Goal: Task Accomplishment & Management: Use online tool/utility

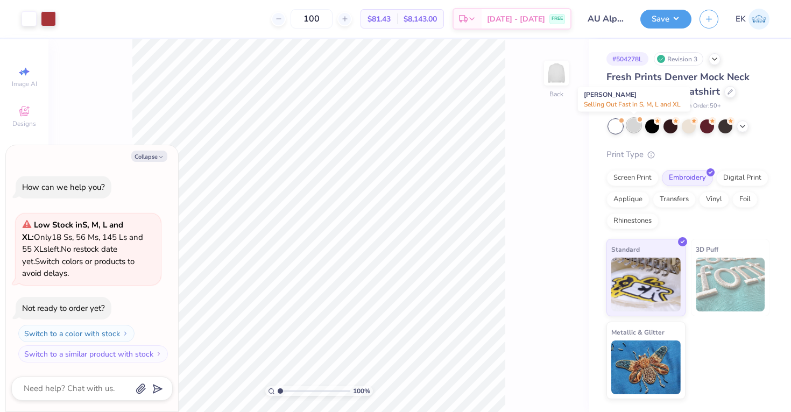
click at [631, 129] on div at bounding box center [634, 125] width 14 height 14
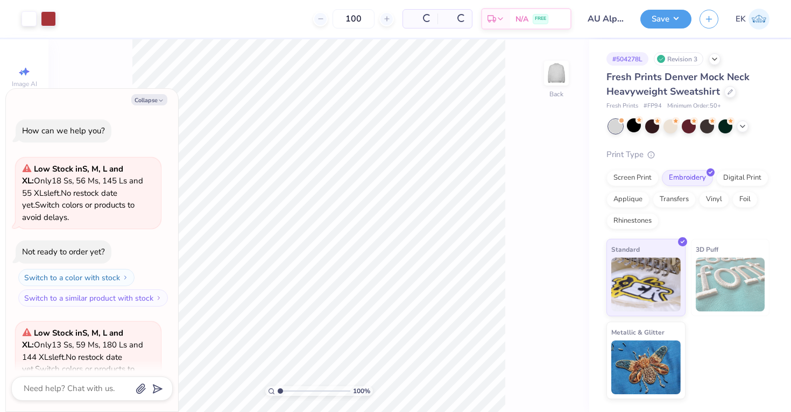
scroll to position [108, 0]
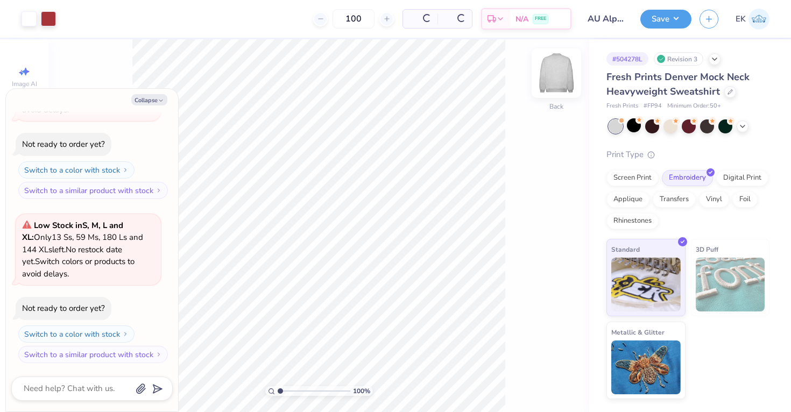
type textarea "x"
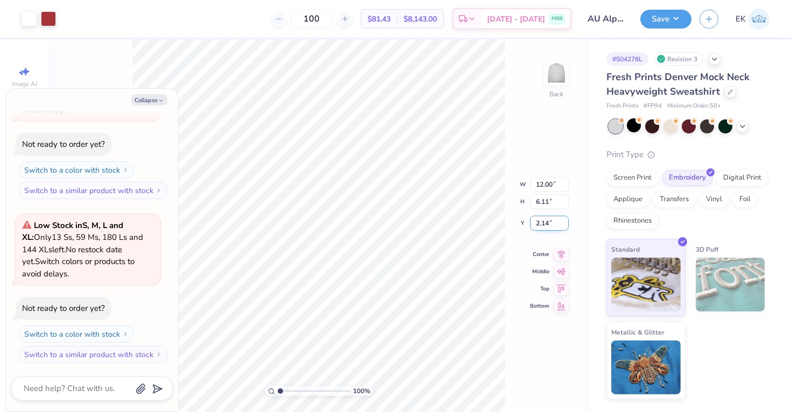
click at [546, 227] on input "2.14" at bounding box center [549, 223] width 39 height 15
type input "3"
type textarea "x"
type input "3.00"
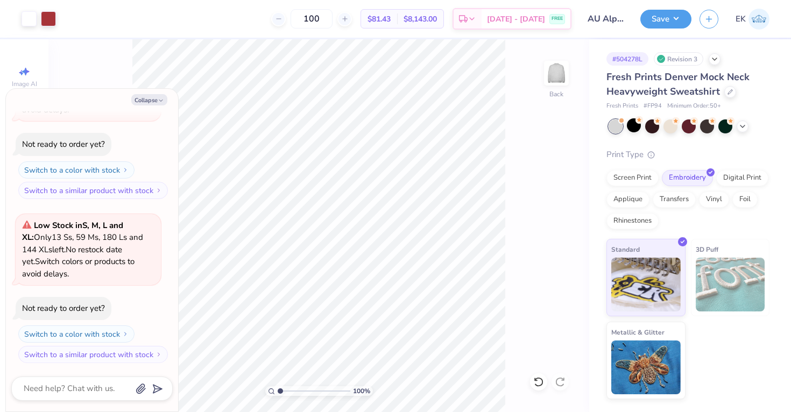
type textarea "x"
click at [539, 214] on input "3.00" at bounding box center [549, 214] width 39 height 15
type input "2.5"
type textarea "x"
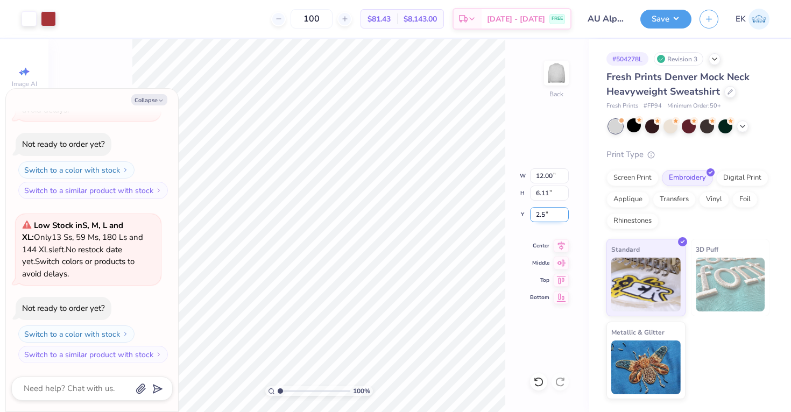
type input "2.50"
type textarea "x"
click at [547, 217] on input "2.50" at bounding box center [549, 214] width 39 height 15
type input "3"
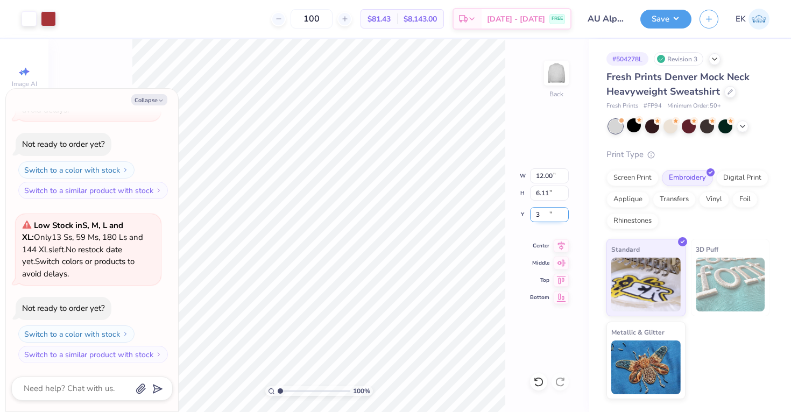
type textarea "x"
type input "3.00"
click at [679, 21] on button "Save" at bounding box center [665, 17] width 51 height 19
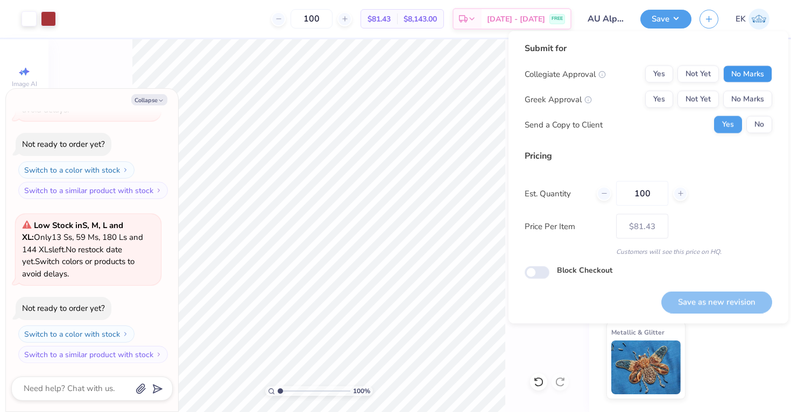
click at [740, 72] on button "No Marks" at bounding box center [747, 74] width 49 height 17
click at [660, 98] on button "Yes" at bounding box center [659, 99] width 28 height 17
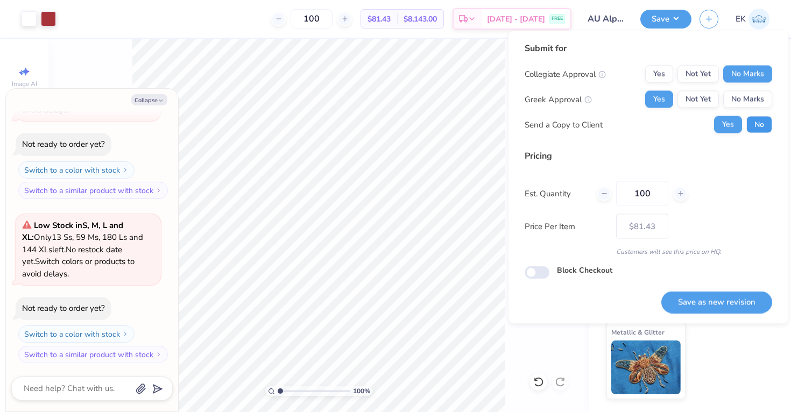
click at [757, 127] on button "No" at bounding box center [759, 124] width 26 height 17
type textarea "x"
click at [706, 312] on button "Save as new revision" at bounding box center [716, 302] width 111 height 22
type input "$81.43"
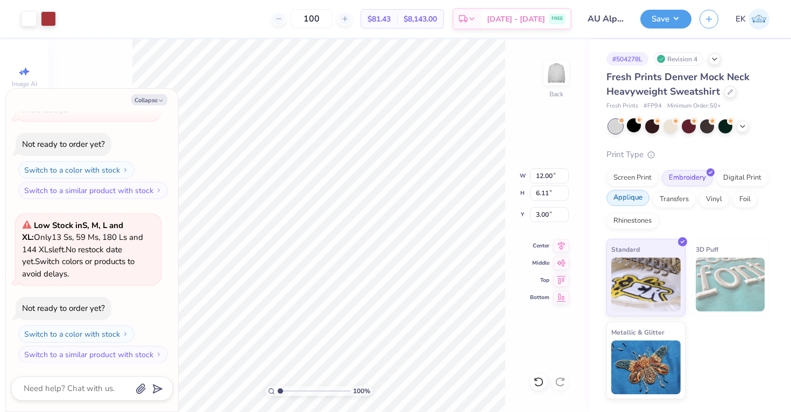
click at [623, 200] on div "Applique" at bounding box center [627, 198] width 43 height 16
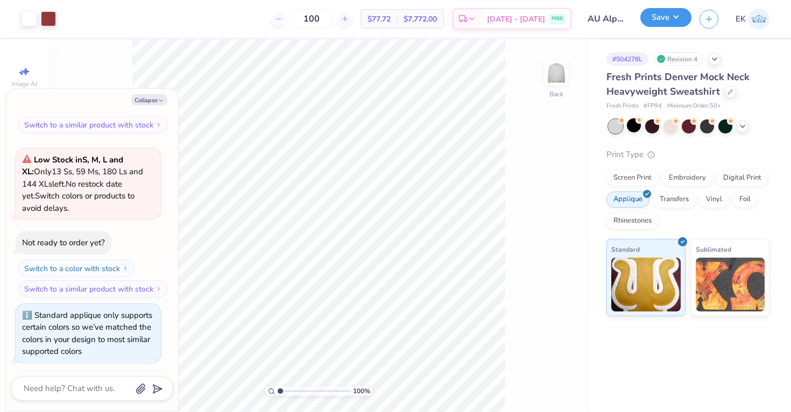
click at [677, 23] on button "Save" at bounding box center [665, 17] width 51 height 19
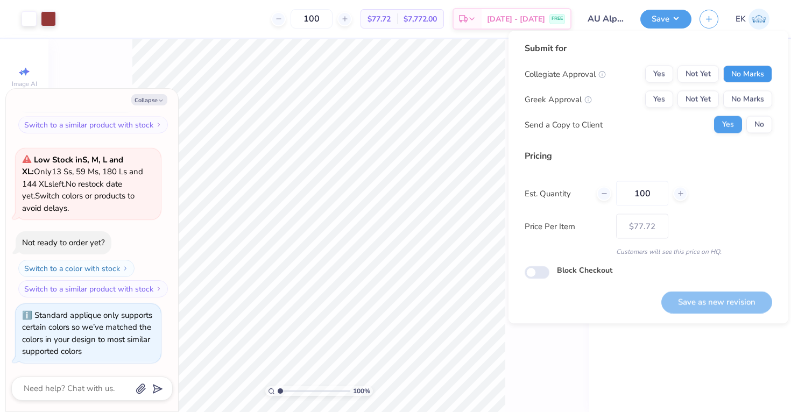
click at [755, 68] on button "No Marks" at bounding box center [747, 74] width 49 height 17
click at [650, 98] on button "Yes" at bounding box center [659, 99] width 28 height 17
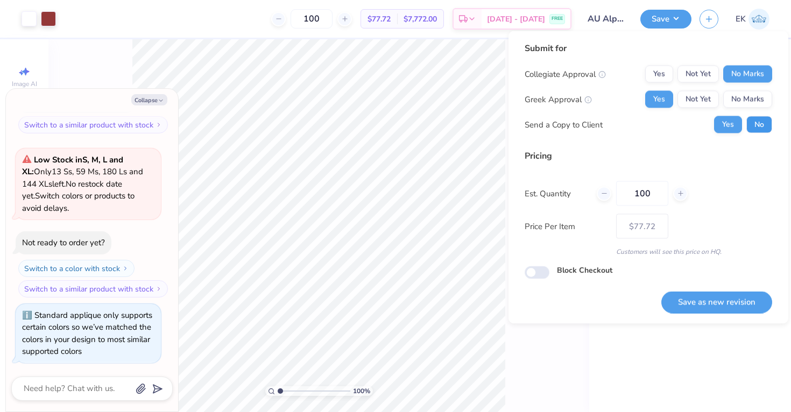
click at [762, 122] on button "No" at bounding box center [759, 124] width 26 height 17
type textarea "x"
click at [710, 299] on button "Save as new revision" at bounding box center [716, 302] width 111 height 22
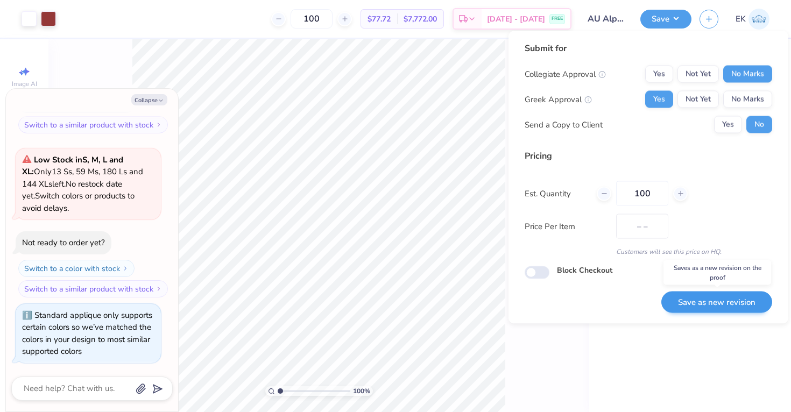
type input "$77.72"
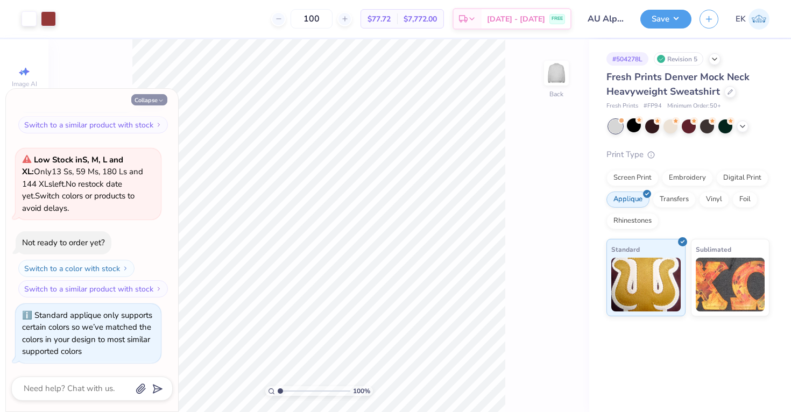
click at [159, 100] on icon "button" at bounding box center [161, 100] width 6 height 6
type textarea "x"
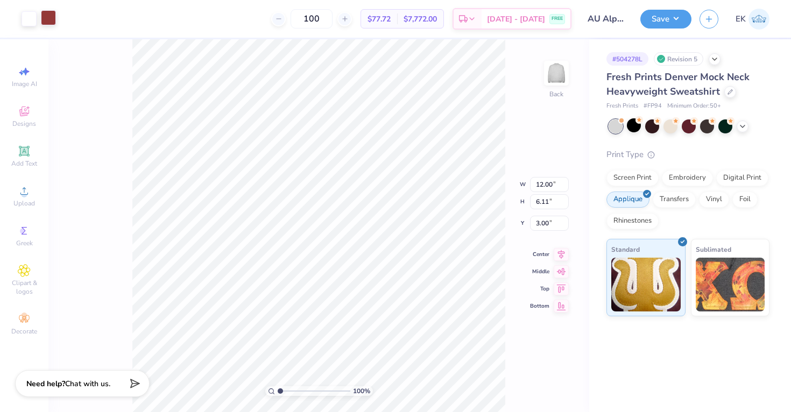
click at [50, 19] on div at bounding box center [48, 17] width 15 height 15
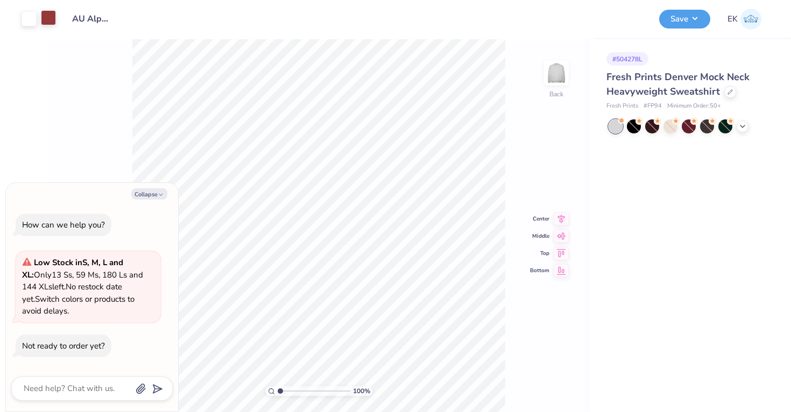
click at [48, 11] on div at bounding box center [48, 17] width 15 height 15
type textarea "x"
click at [52, 15] on div at bounding box center [48, 18] width 15 height 15
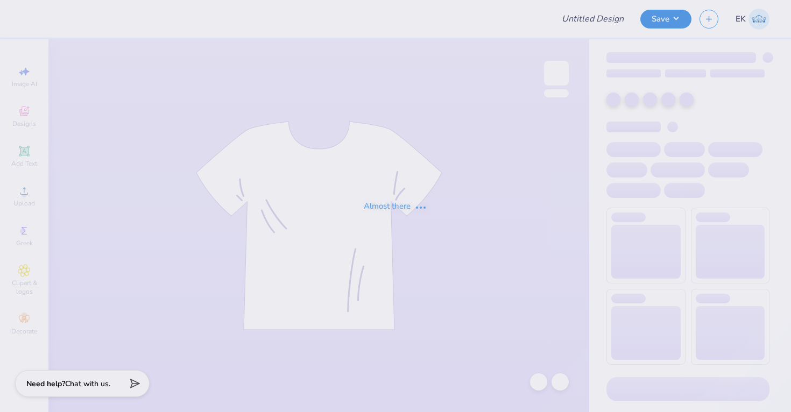
type input "AU Alpha Chi Fall PR Merch 2025"
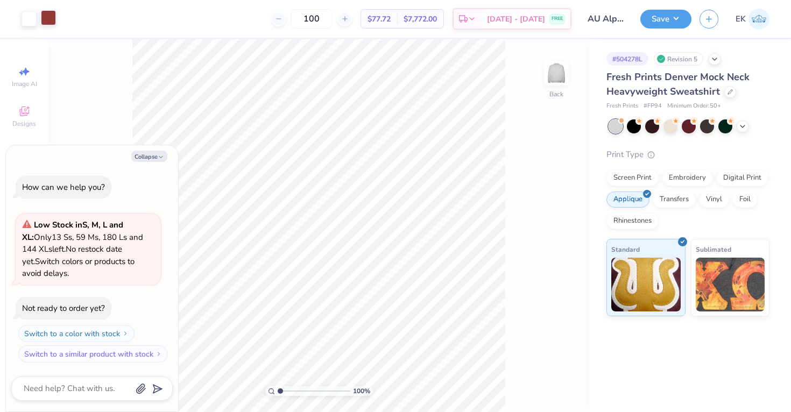
click at [53, 18] on div at bounding box center [48, 17] width 15 height 15
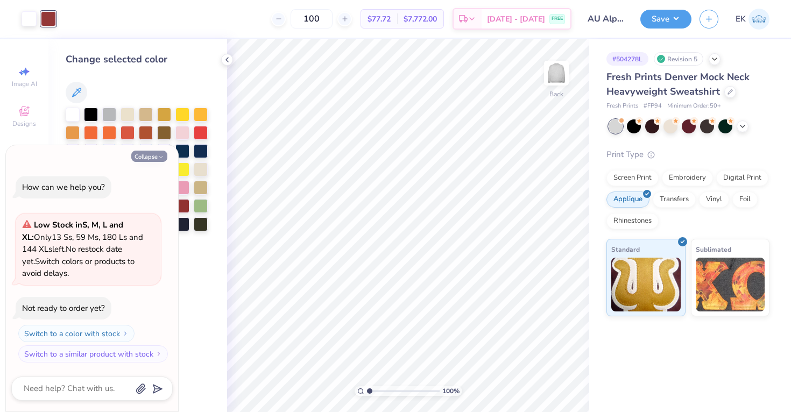
click at [146, 152] on button "Collapse" at bounding box center [149, 156] width 36 height 11
type textarea "x"
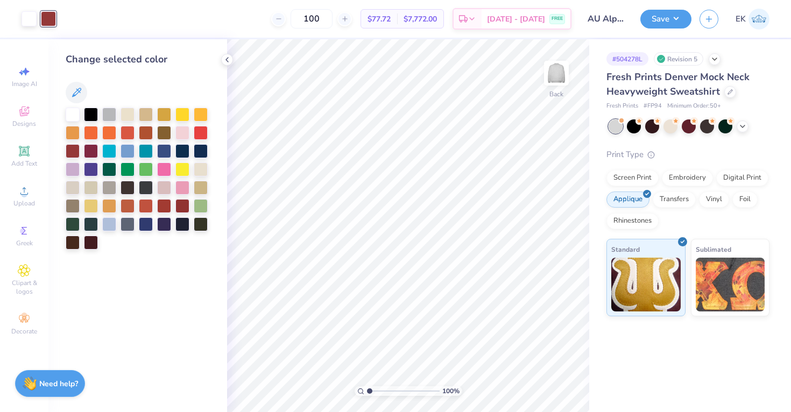
click at [49, 19] on div at bounding box center [48, 18] width 15 height 15
click at [80, 89] on icon at bounding box center [76, 92] width 13 height 13
click at [111, 299] on div "Change selected color" at bounding box center [137, 225] width 179 height 373
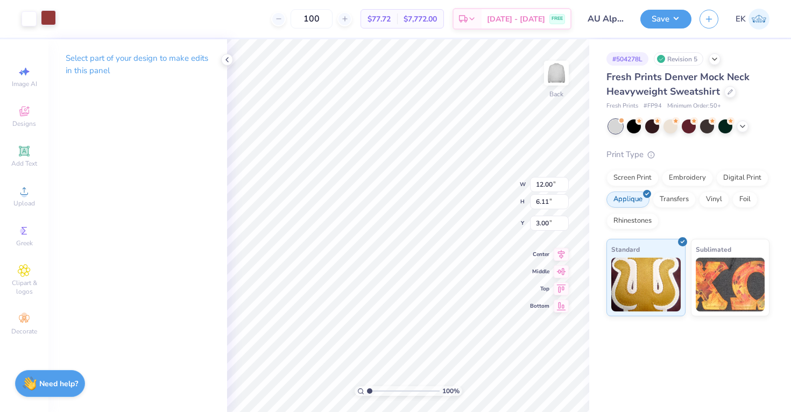
click at [41, 20] on div at bounding box center [48, 17] width 15 height 15
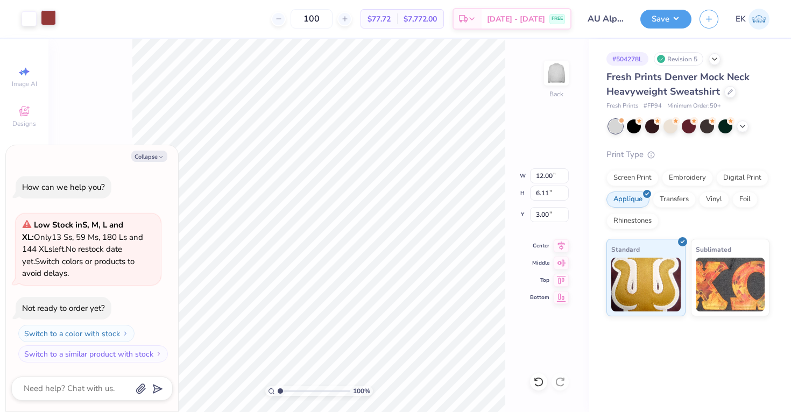
click at [46, 16] on div at bounding box center [48, 17] width 15 height 15
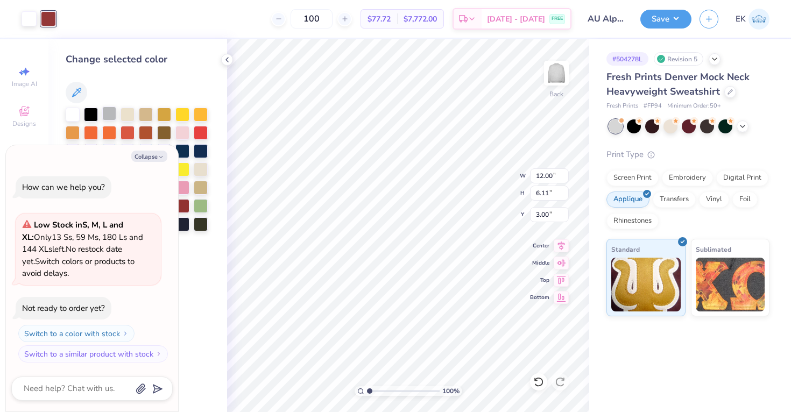
click at [109, 109] on div at bounding box center [109, 114] width 14 height 14
click at [161, 158] on icon "button" at bounding box center [161, 157] width 6 height 6
type textarea "x"
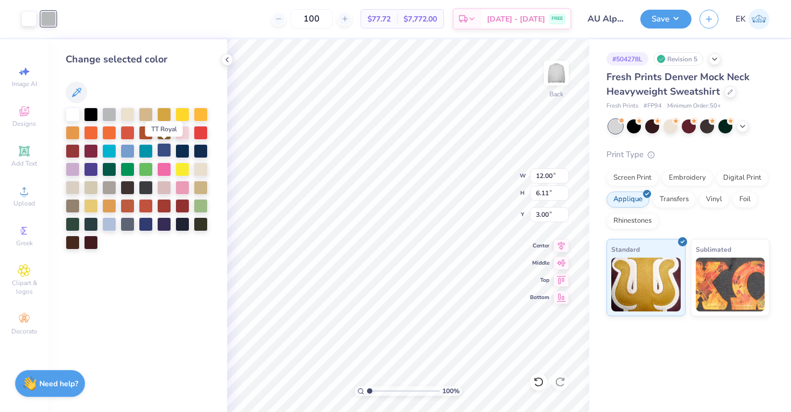
click at [161, 152] on div at bounding box center [164, 150] width 14 height 14
click at [180, 152] on div at bounding box center [182, 150] width 14 height 14
click at [197, 153] on div at bounding box center [201, 150] width 14 height 14
click at [188, 152] on div at bounding box center [182, 150] width 14 height 14
click at [202, 153] on div at bounding box center [201, 150] width 14 height 14
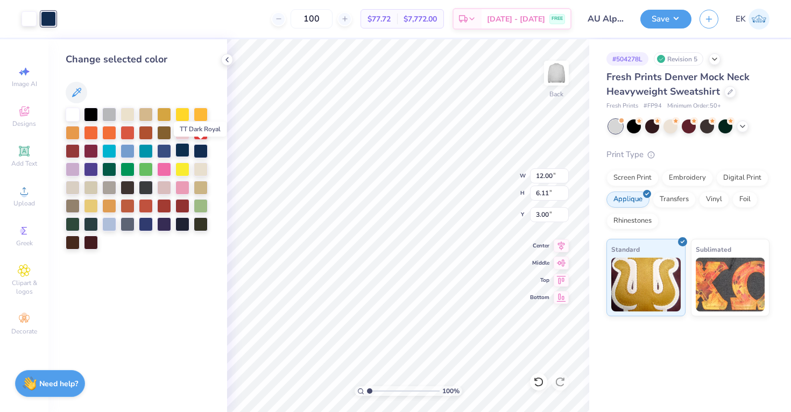
click at [184, 153] on div at bounding box center [182, 150] width 14 height 14
click at [204, 152] on div at bounding box center [201, 150] width 14 height 14
click at [180, 153] on div at bounding box center [182, 150] width 14 height 14
click at [168, 152] on div at bounding box center [164, 150] width 14 height 14
click at [148, 151] on div at bounding box center [146, 150] width 14 height 14
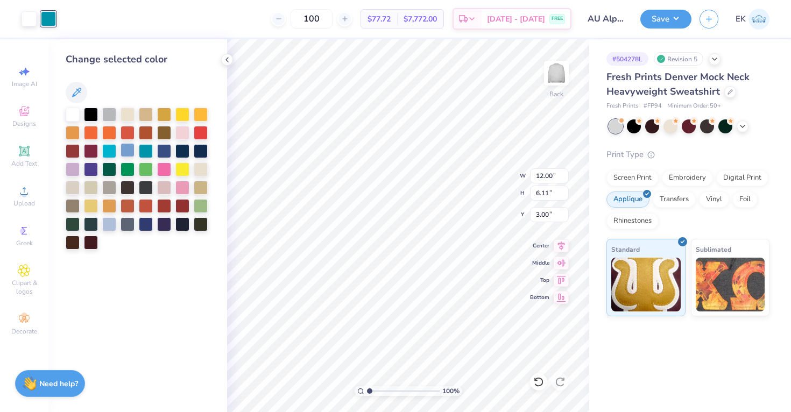
click at [125, 152] on div at bounding box center [128, 150] width 14 height 14
click at [102, 153] on div at bounding box center [109, 150] width 14 height 14
click at [191, 151] on div at bounding box center [138, 179] width 144 height 142
click at [188, 151] on div at bounding box center [182, 150] width 14 height 14
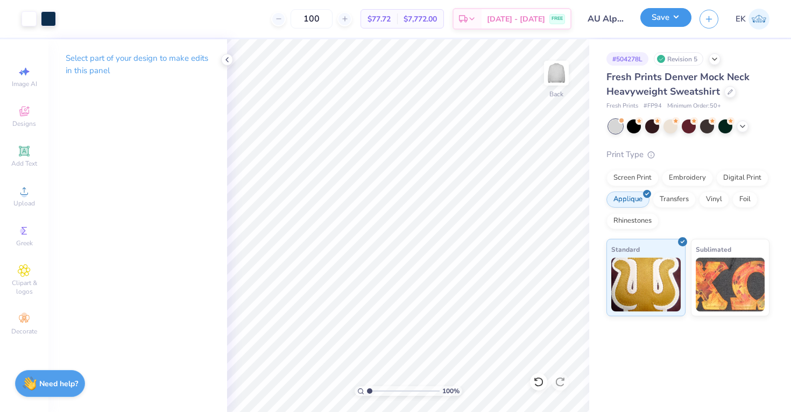
click at [686, 19] on button "Save" at bounding box center [665, 17] width 51 height 19
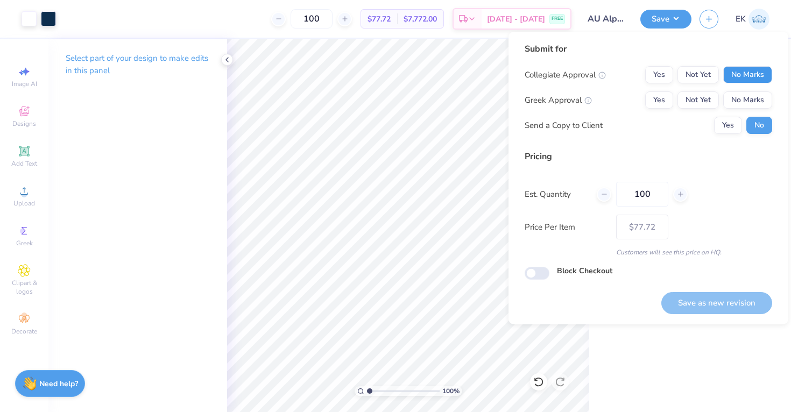
click at [748, 79] on button "No Marks" at bounding box center [747, 74] width 49 height 17
click at [647, 107] on button "Yes" at bounding box center [659, 99] width 28 height 17
click at [699, 303] on button "Save as new revision" at bounding box center [716, 303] width 111 height 22
type input "$77.72"
